Goal: Entertainment & Leisure: Consume media (video, audio)

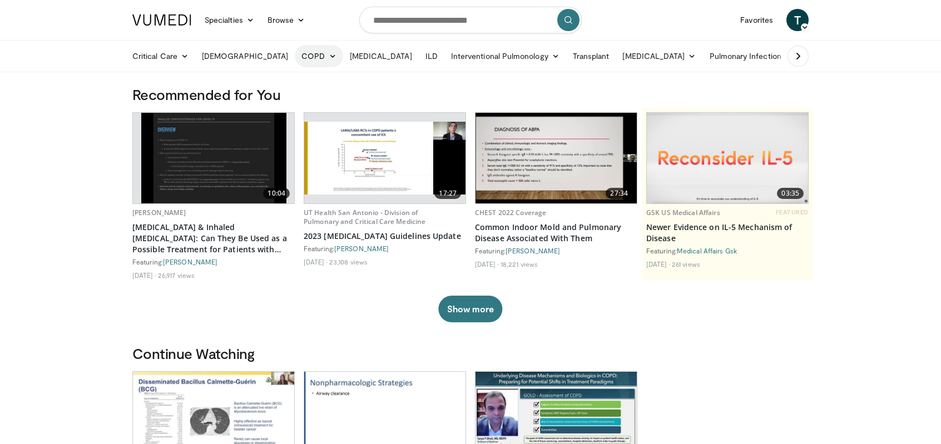
click at [295, 53] on link "COPD" at bounding box center [319, 56] width 48 height 22
click at [315, 100] on link "Pharmacologic" at bounding box center [361, 100] width 132 height 18
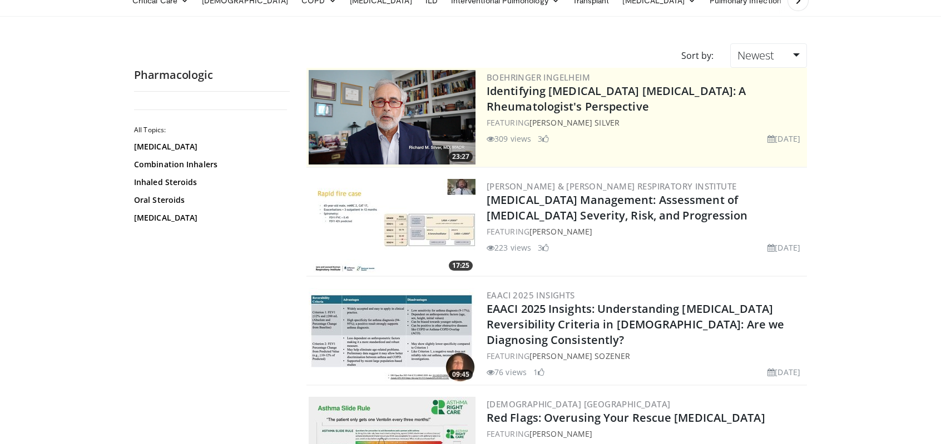
scroll to position [167, 0]
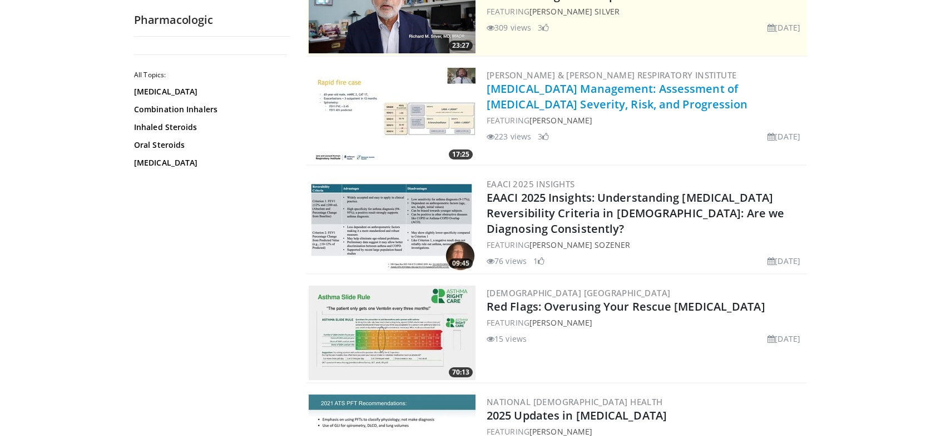
click at [556, 92] on link "[MEDICAL_DATA] Management: Assessment of [MEDICAL_DATA] Severity, Risk, and Pro…" at bounding box center [616, 96] width 261 height 31
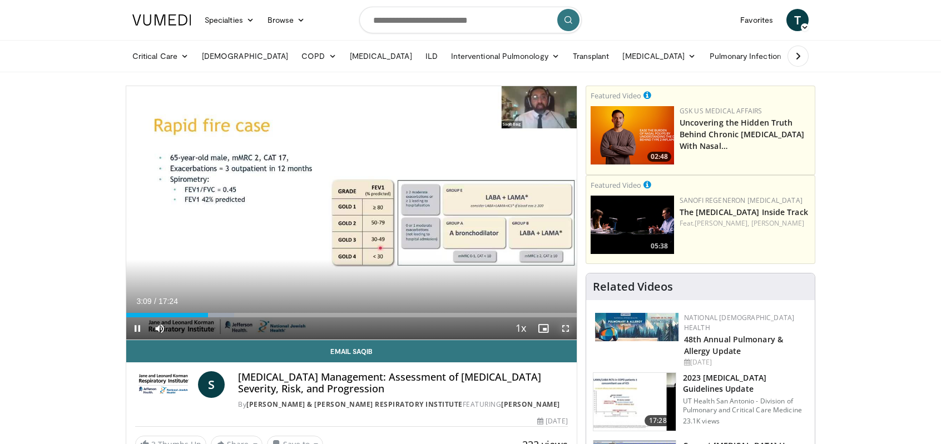
click at [568, 326] on span "Video Player" at bounding box center [565, 328] width 22 height 22
